Goal: Find specific page/section: Find specific page/section

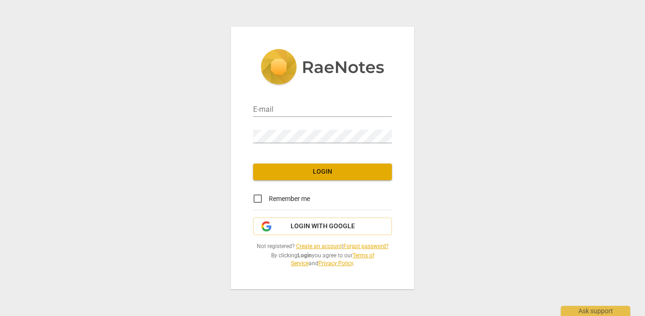
type input "[EMAIL_ADDRESS][DOMAIN_NAME]"
click at [341, 172] on span "Login" at bounding box center [322, 171] width 124 height 9
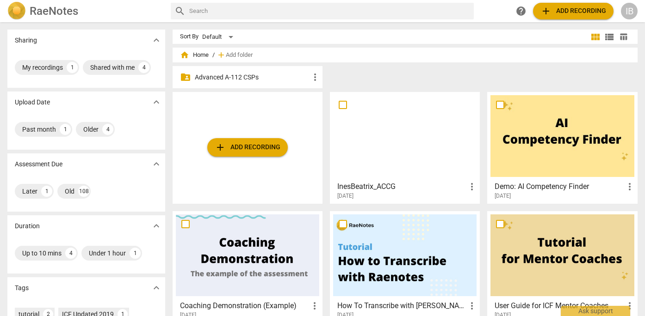
click at [376, 121] on div at bounding box center [404, 136] width 143 height 82
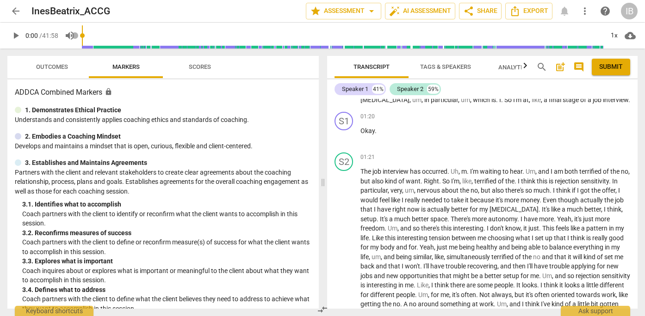
scroll to position [192, 0]
click at [447, 63] on span "Tags & Speakers" at bounding box center [445, 66] width 51 height 7
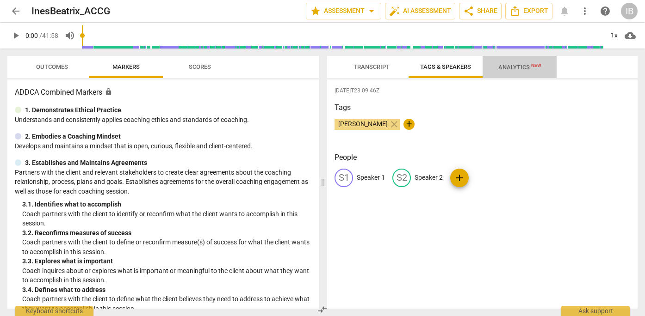
click at [513, 64] on span "Analytics New" at bounding box center [519, 67] width 43 height 7
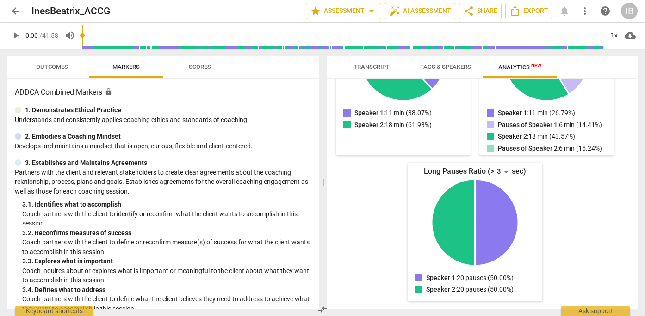
scroll to position [0, 0]
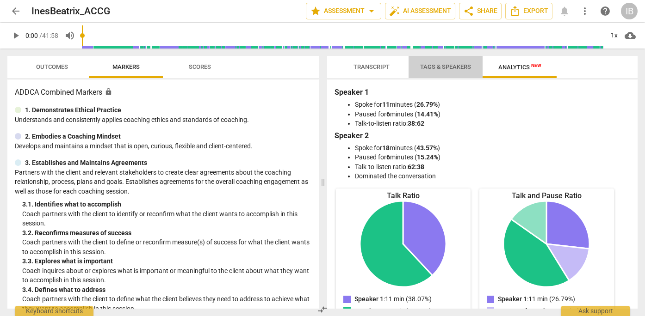
click at [433, 65] on span "Tags & Speakers" at bounding box center [445, 66] width 51 height 7
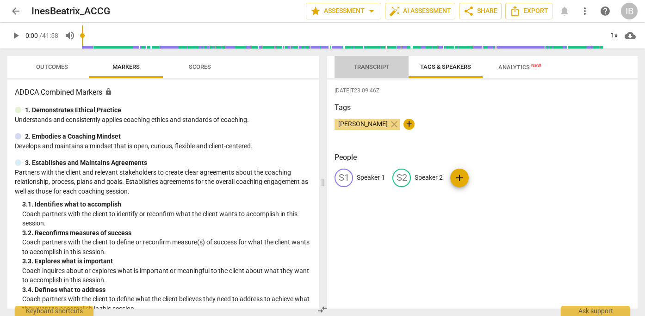
click at [370, 67] on span "Transcript" at bounding box center [371, 66] width 36 height 7
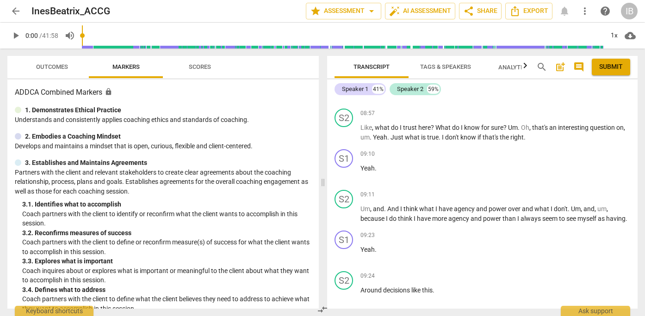
scroll to position [1826, 0]
